Goal: Navigation & Orientation: Find specific page/section

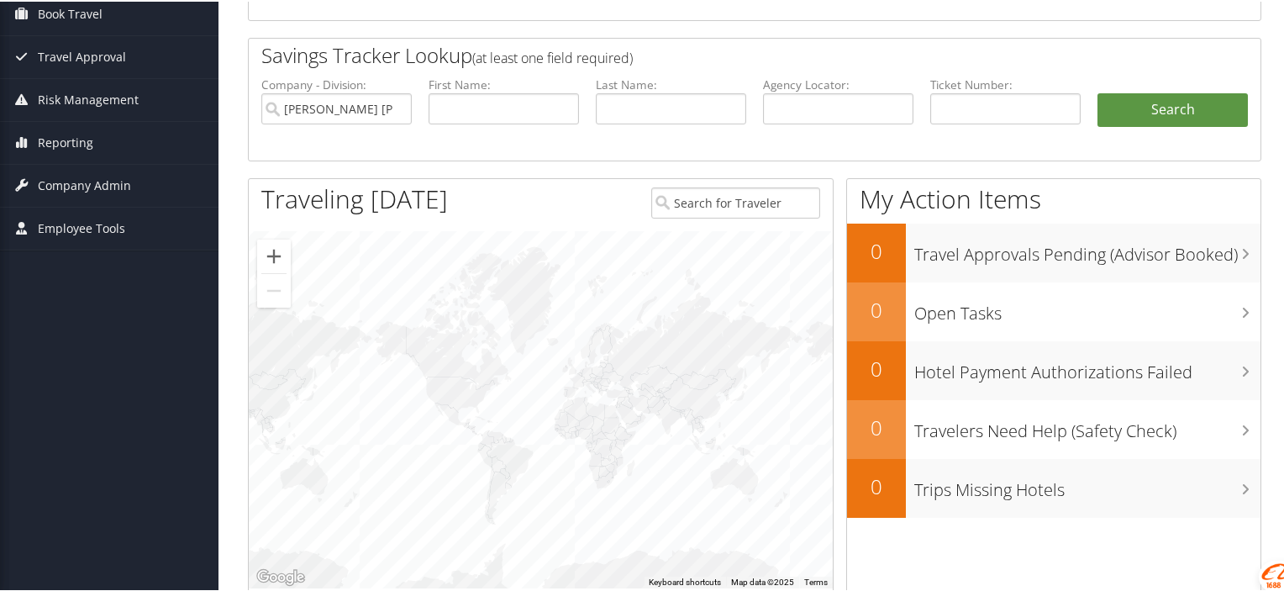
scroll to position [84, 0]
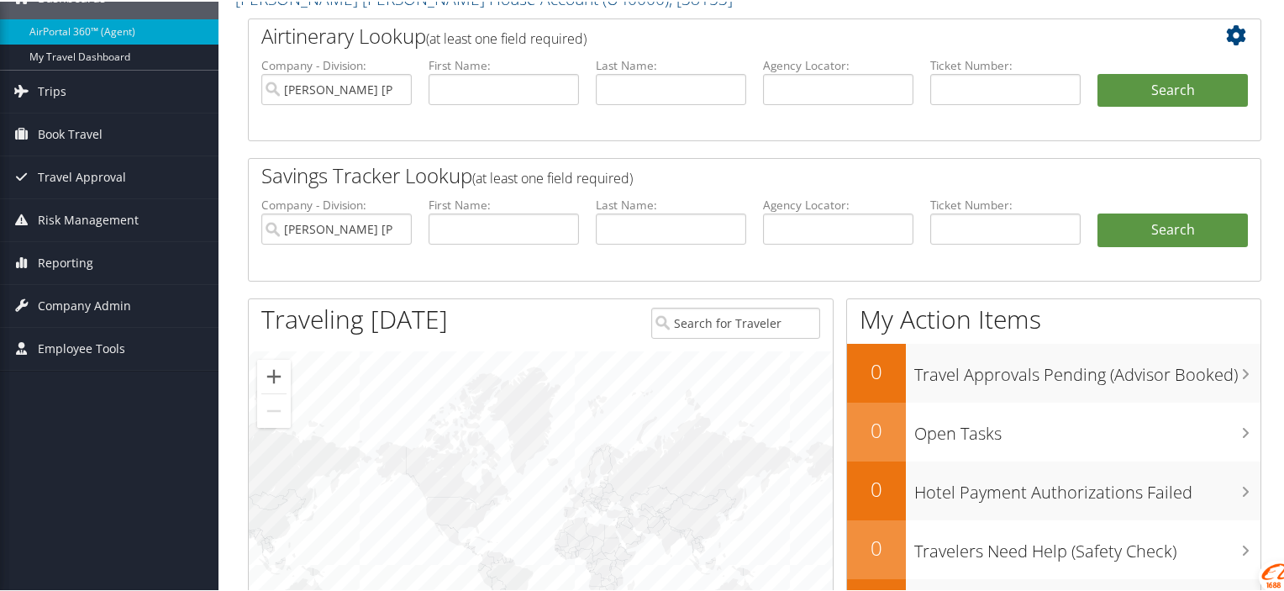
click at [64, 303] on span "Company Admin" at bounding box center [84, 304] width 93 height 42
click at [66, 260] on span "Reporting" at bounding box center [65, 261] width 55 height 42
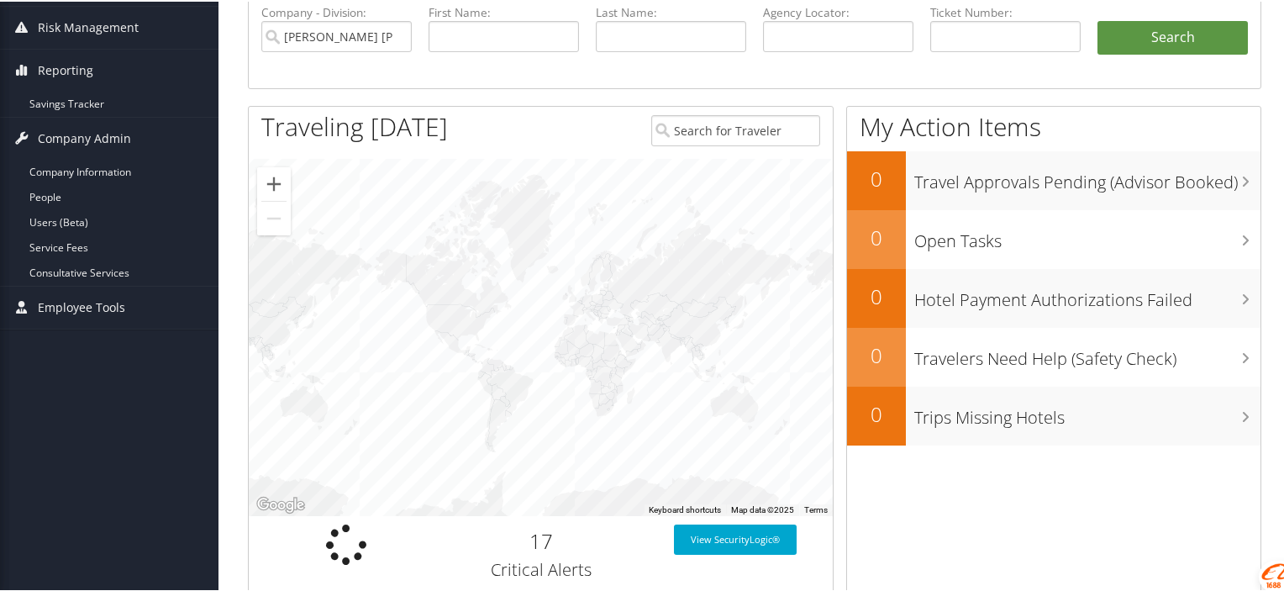
scroll to position [0, 0]
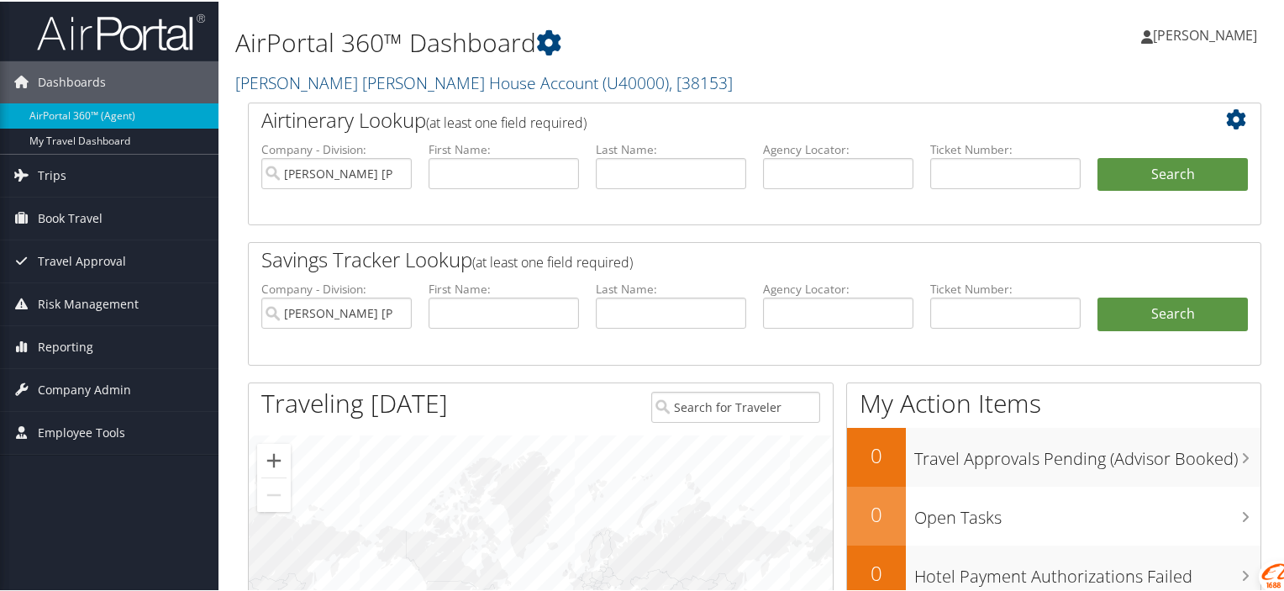
click at [92, 130] on link "My Travel Dashboard" at bounding box center [109, 139] width 218 height 25
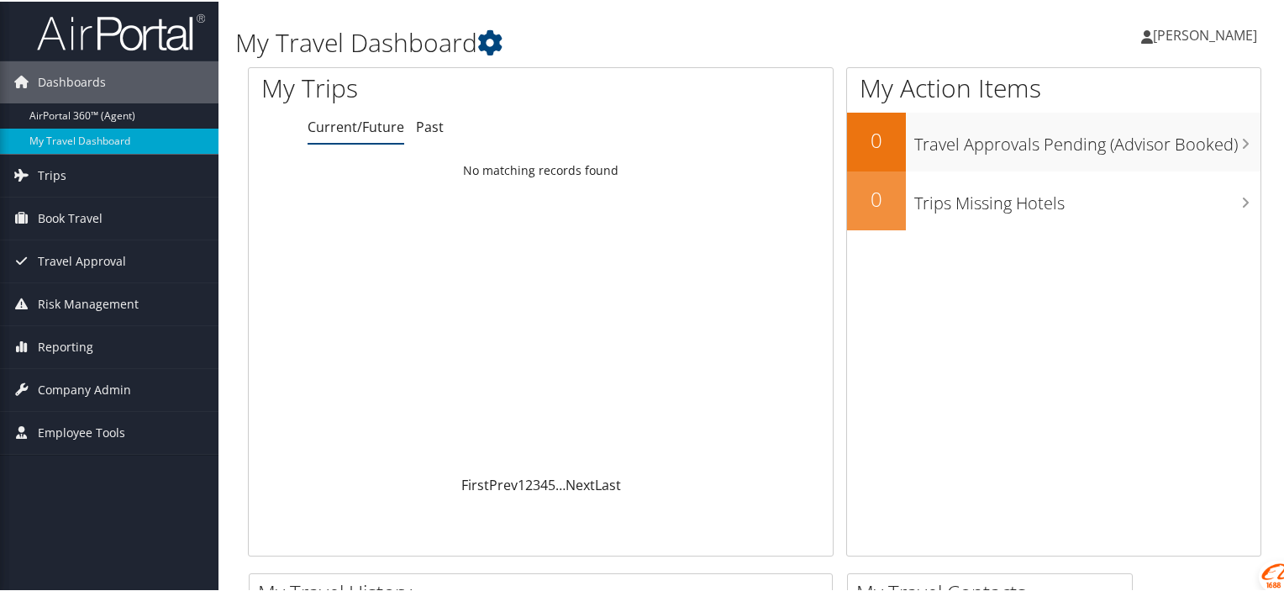
click at [71, 351] on span "Reporting" at bounding box center [65, 345] width 55 height 42
click at [84, 117] on link "AirPortal 360™ (Agent)" at bounding box center [109, 114] width 218 height 25
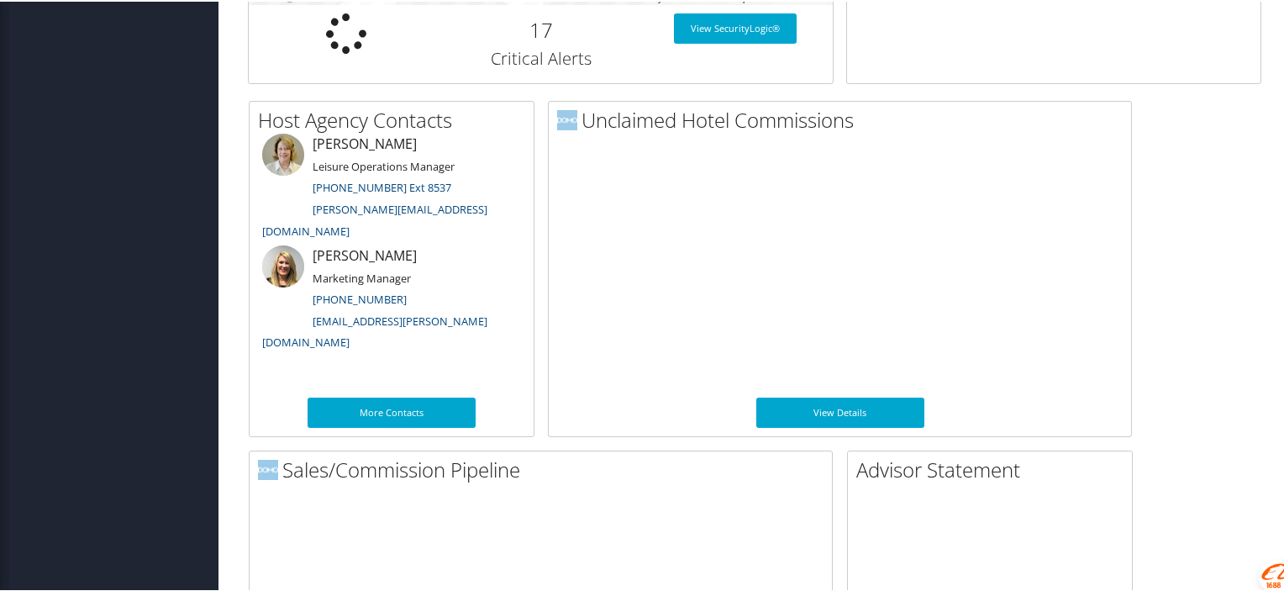
scroll to position [656, 0]
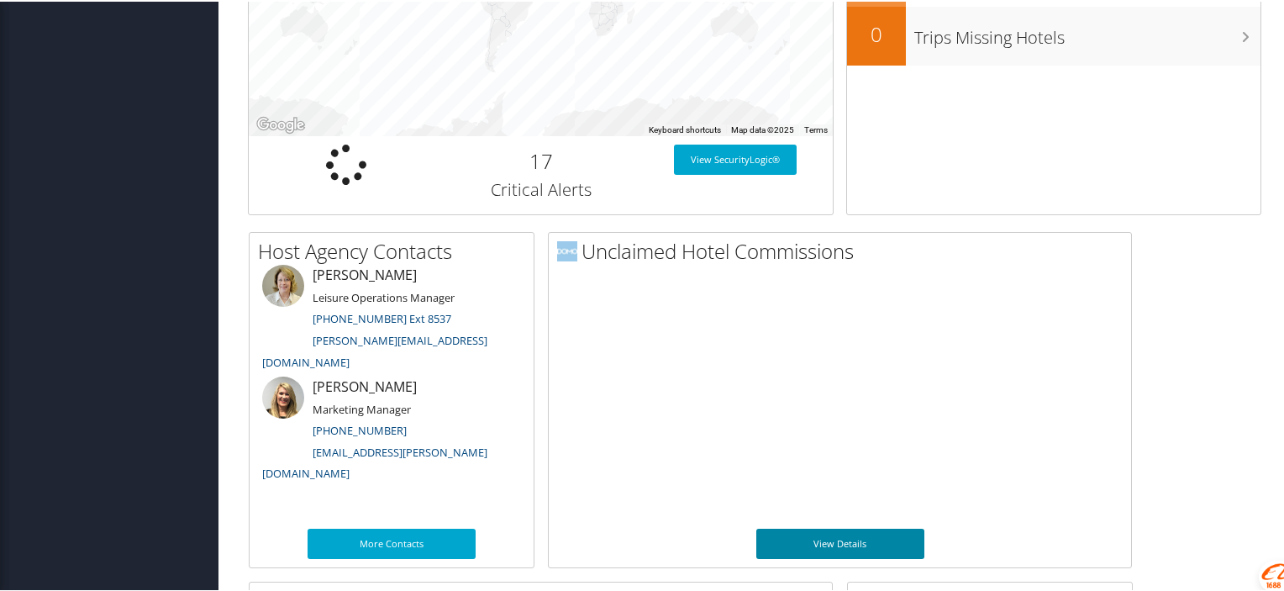
click at [853, 537] on link "View Details" at bounding box center [840, 542] width 168 height 30
